Goal: Information Seeking & Learning: Learn about a topic

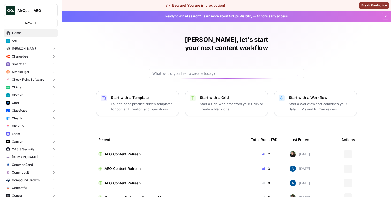
click at [32, 84] on button "Chime" at bounding box center [30, 88] width 53 height 8
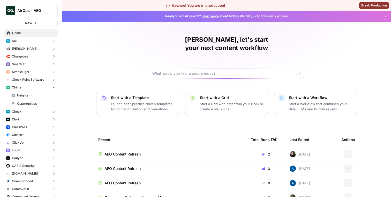
click at [30, 97] on span "Insights" at bounding box center [36, 95] width 38 height 5
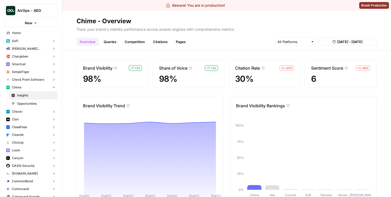
click at [27, 102] on span "Opportunities" at bounding box center [36, 104] width 38 height 5
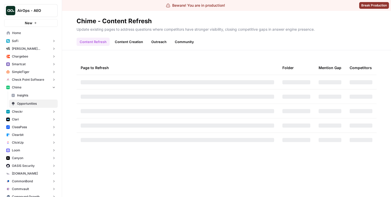
click at [29, 92] on link "Insights" at bounding box center [33, 95] width 49 height 8
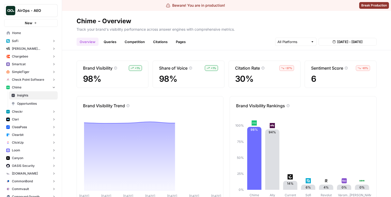
click at [117, 40] on link "Queries" at bounding box center [110, 42] width 19 height 8
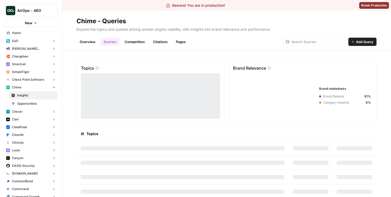
click at [130, 41] on link "Competition" at bounding box center [134, 42] width 26 height 8
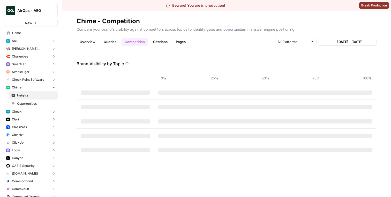
click at [152, 42] on link "Citations" at bounding box center [160, 42] width 21 height 8
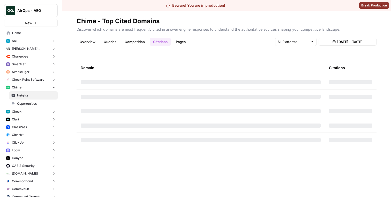
click at [178, 40] on link "Pages" at bounding box center [181, 42] width 16 height 8
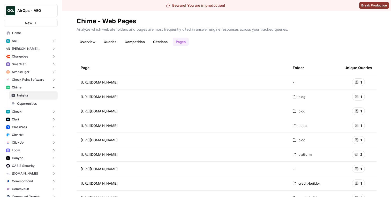
click at [28, 90] on button "Chime" at bounding box center [30, 88] width 53 height 8
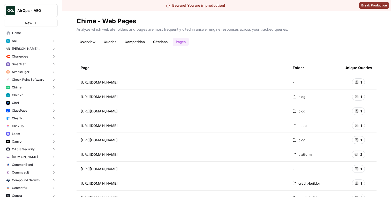
click at [92, 40] on link "Overview" at bounding box center [87, 42] width 22 height 8
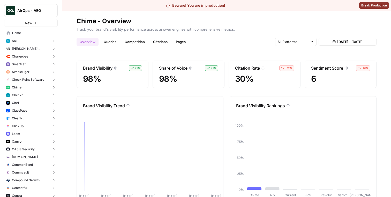
click at [104, 40] on link "Queries" at bounding box center [110, 42] width 19 height 8
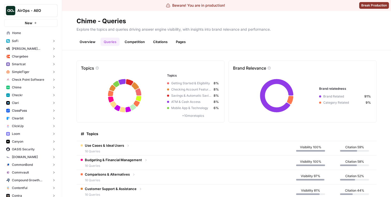
click at [91, 40] on link "Overview" at bounding box center [87, 42] width 22 height 8
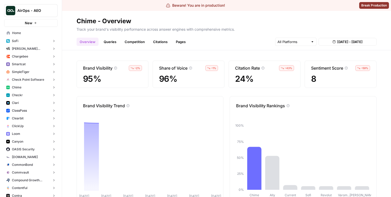
click at [104, 40] on link "Queries" at bounding box center [110, 42] width 19 height 8
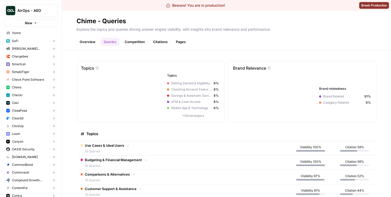
click at [92, 40] on link "Overview" at bounding box center [87, 42] width 22 height 8
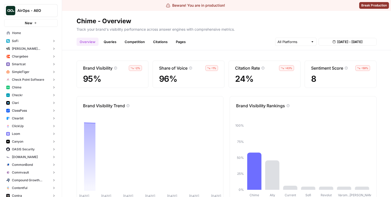
click at [104, 40] on link "Queries" at bounding box center [110, 42] width 19 height 8
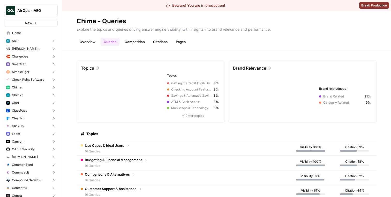
click at [93, 40] on link "Overview" at bounding box center [87, 42] width 22 height 8
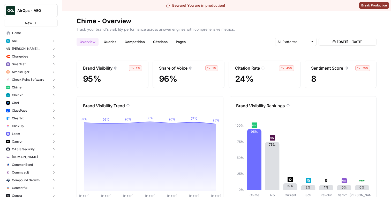
click at [111, 47] on header "Chime - Overview Track your brand's visibility performance across answer engine…" at bounding box center [226, 31] width 329 height 40
click at [111, 42] on link "Queries" at bounding box center [110, 42] width 19 height 8
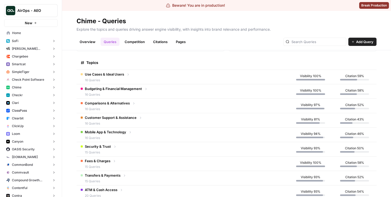
scroll to position [60, 0]
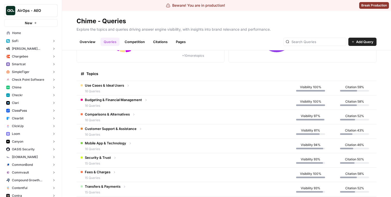
click at [217, 89] on td "Use Cases & Ideal Users 16 Queries" at bounding box center [182, 88] width 212 height 14
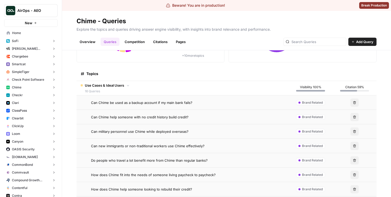
click at [206, 86] on td "Use Cases & Ideal Users 16 Queries" at bounding box center [182, 88] width 212 height 14
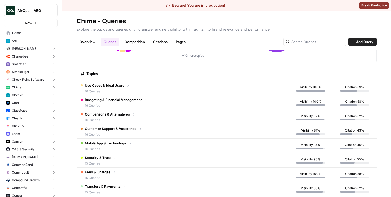
click at [206, 86] on td "Use Cases & Ideal Users 16 Queries" at bounding box center [182, 88] width 212 height 14
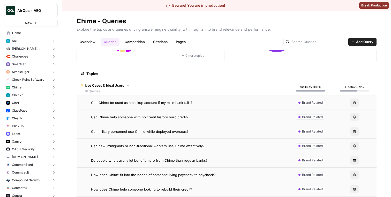
click at [206, 86] on td "Use Cases & Ideal Users 16 Queries" at bounding box center [182, 88] width 212 height 14
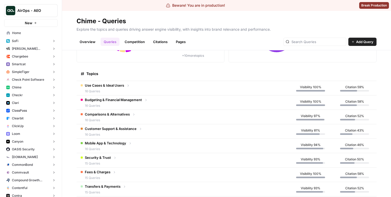
click at [206, 86] on td "Use Cases & Ideal Users 16 Queries" at bounding box center [182, 88] width 212 height 14
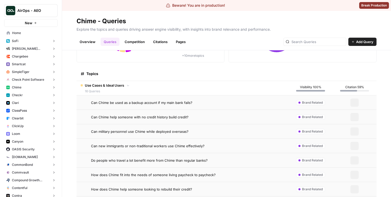
click at [206, 86] on td "Use Cases & Ideal Users 16 Queries" at bounding box center [182, 88] width 212 height 14
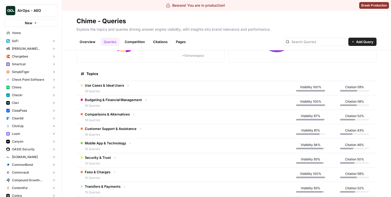
click at [199, 101] on td "Budgeting & Financial Management 16 Queries" at bounding box center [182, 103] width 212 height 14
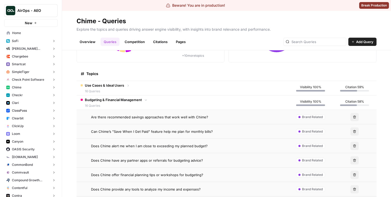
click at [199, 101] on td "Budgeting & Financial Management 16 Queries" at bounding box center [182, 103] width 212 height 14
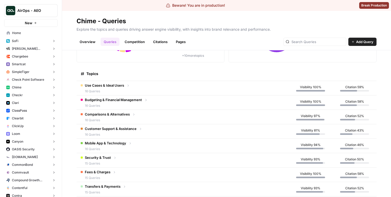
click at [195, 114] on td "Comparisons & Alternatives 16 Queries" at bounding box center [182, 117] width 212 height 14
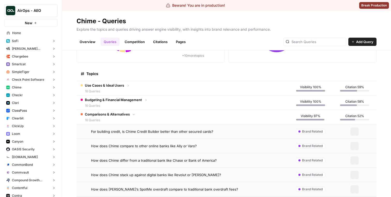
click at [195, 114] on td "Comparisons & Alternatives 16 Queries" at bounding box center [182, 117] width 212 height 14
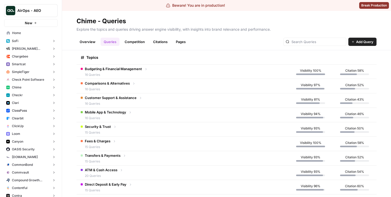
scroll to position [0, 0]
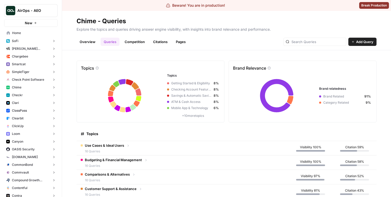
click at [155, 43] on link "Citations" at bounding box center [160, 42] width 21 height 8
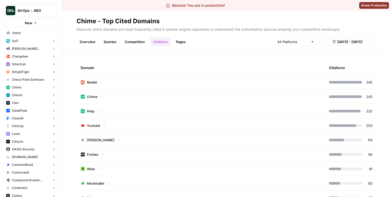
click at [140, 42] on link "Competition" at bounding box center [134, 42] width 26 height 8
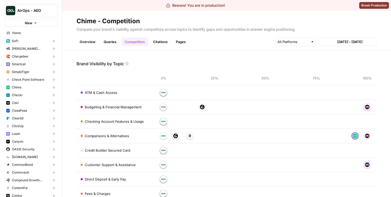
click at [105, 43] on link "Queries" at bounding box center [110, 42] width 19 height 8
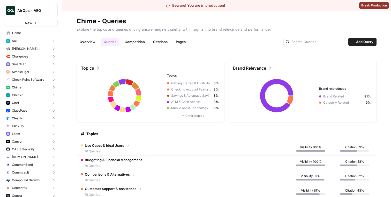
click at [179, 44] on link "Pages" at bounding box center [181, 42] width 16 height 8
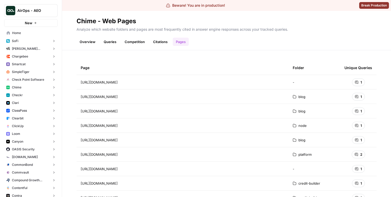
click at [95, 43] on link "Overview" at bounding box center [87, 42] width 22 height 8
